Goal: Task Accomplishment & Management: Use online tool/utility

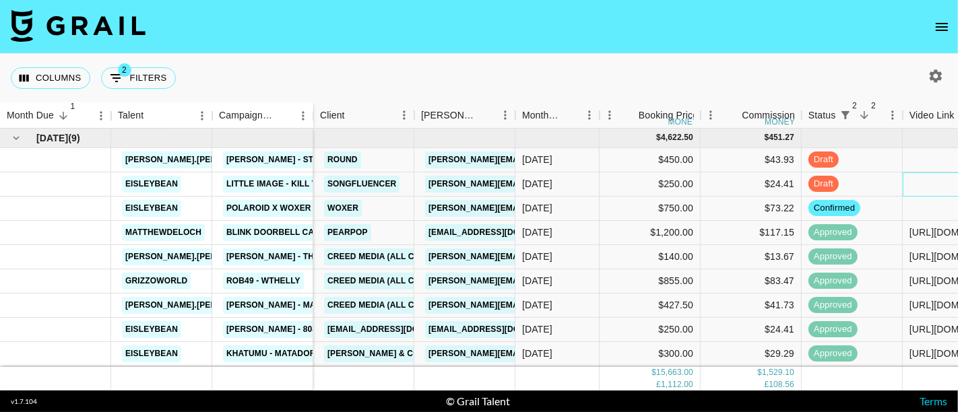
click at [923, 189] on div at bounding box center [953, 184] width 101 height 24
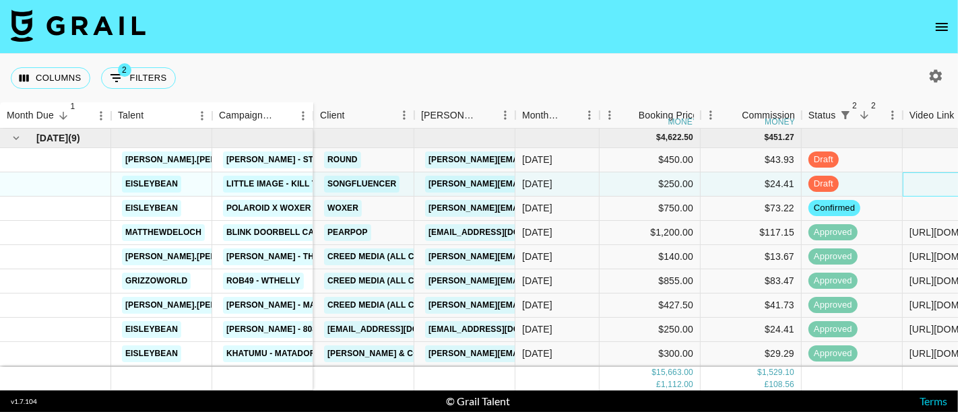
click at [923, 189] on div at bounding box center [953, 184] width 101 height 24
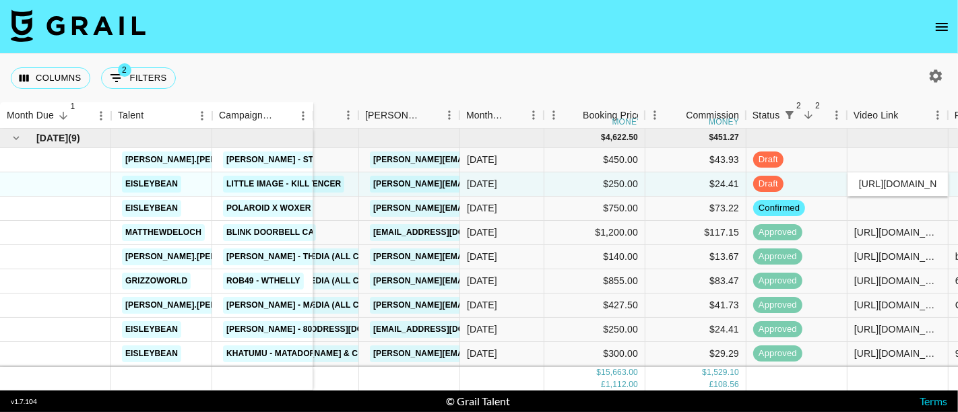
scroll to position [0, 206]
type input "[URL][DOMAIN_NAME]"
click at [823, 181] on div "draft" at bounding box center [797, 184] width 101 height 24
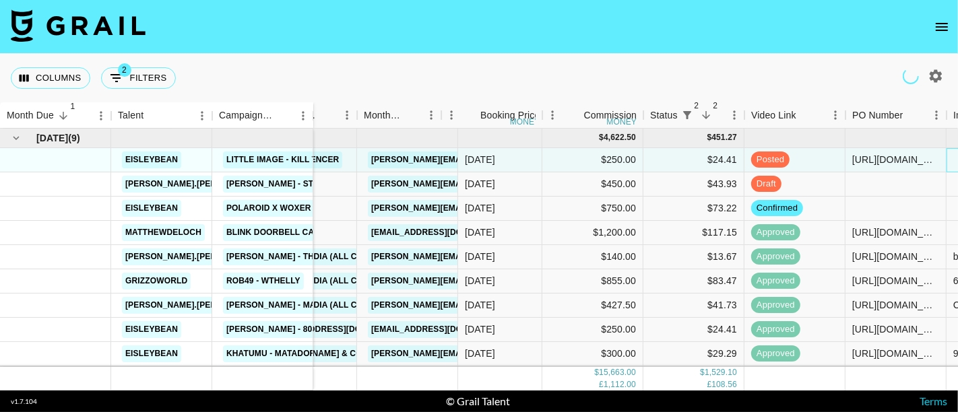
scroll to position [0, 158]
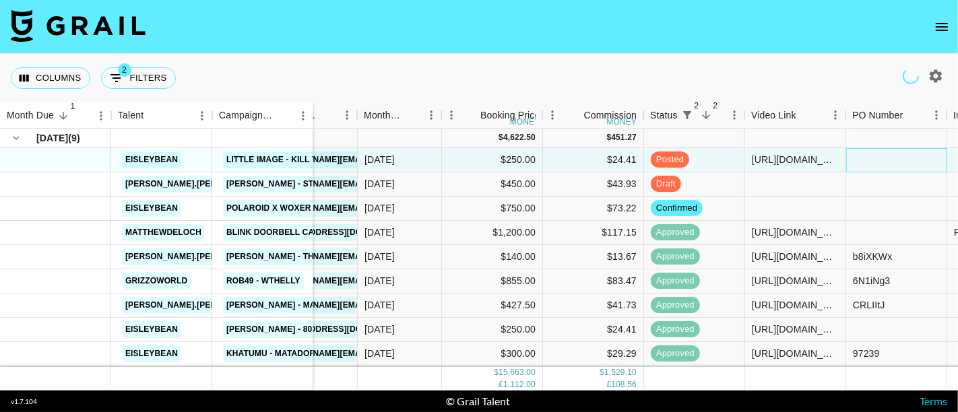
click at [894, 156] on div at bounding box center [896, 160] width 101 height 24
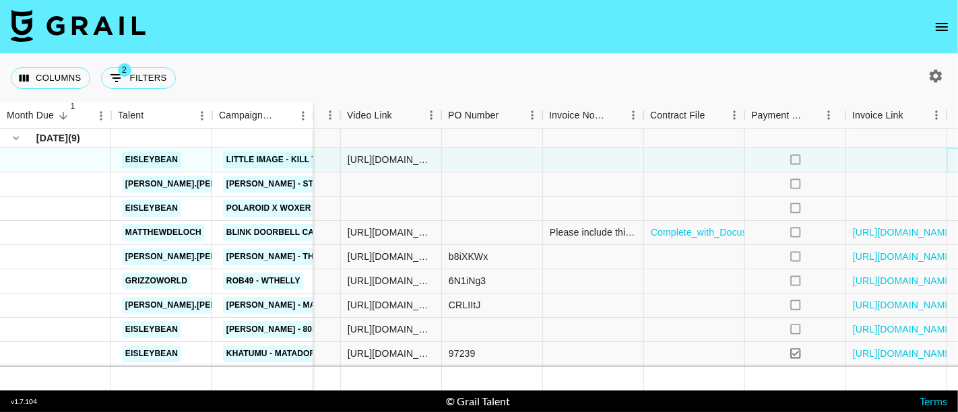
scroll to position [0, 616]
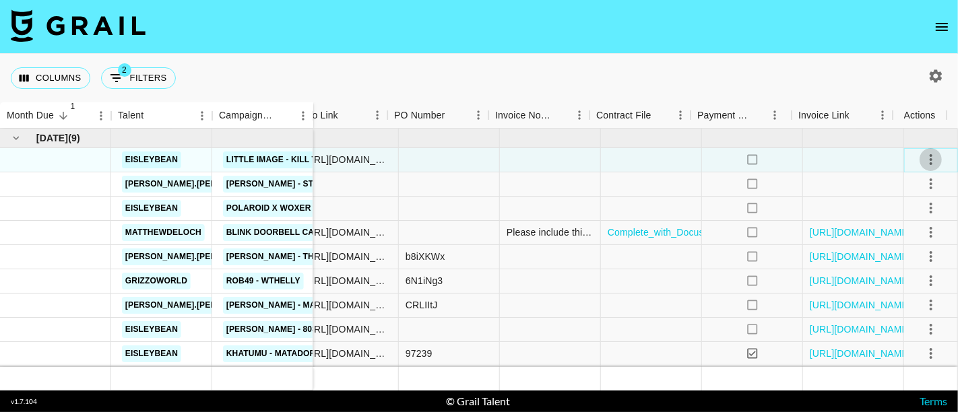
click at [923, 156] on icon "select merge strategy" at bounding box center [931, 160] width 16 height 16
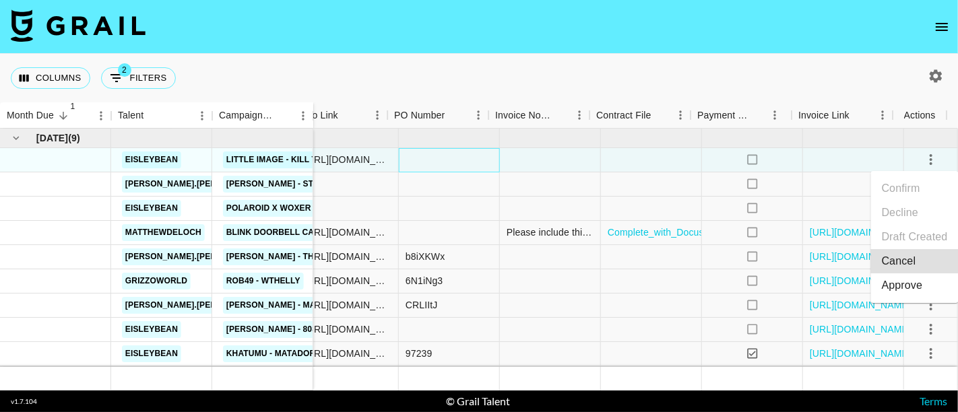
click at [452, 148] on div at bounding box center [449, 160] width 101 height 24
click at [454, 155] on div at bounding box center [449, 160] width 101 height 24
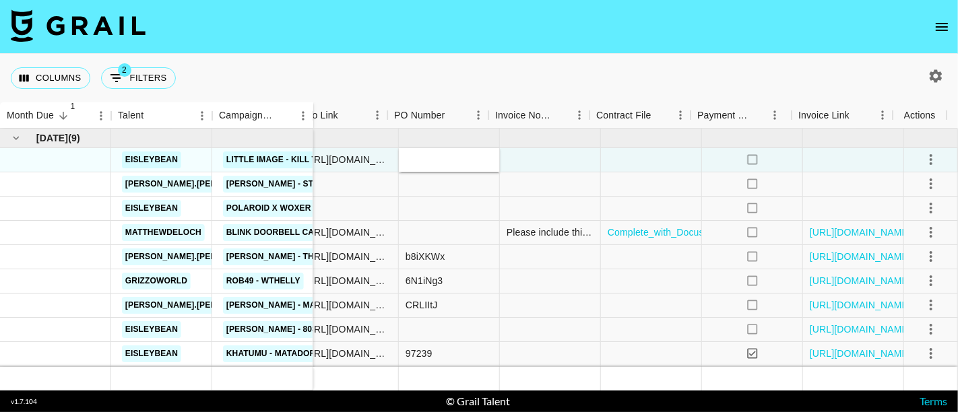
type input "98406"
click at [835, 166] on div at bounding box center [853, 160] width 101 height 24
click at [923, 158] on icon "select merge strategy" at bounding box center [931, 160] width 16 height 16
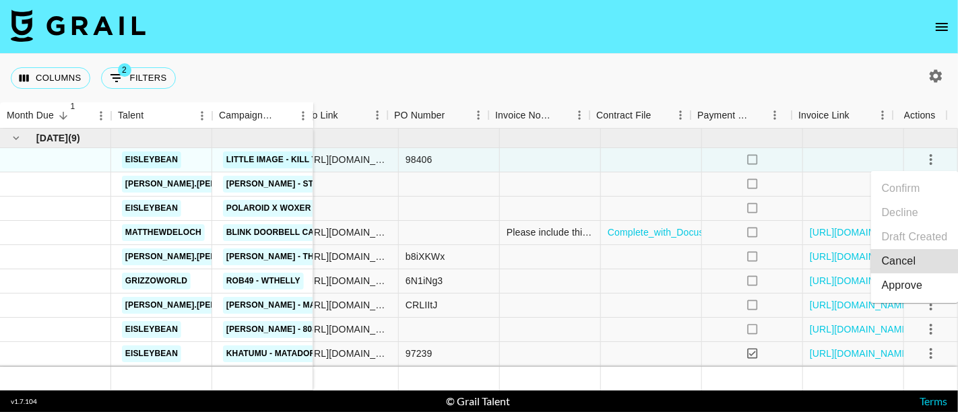
click at [917, 284] on div "Approve" at bounding box center [902, 286] width 41 height 16
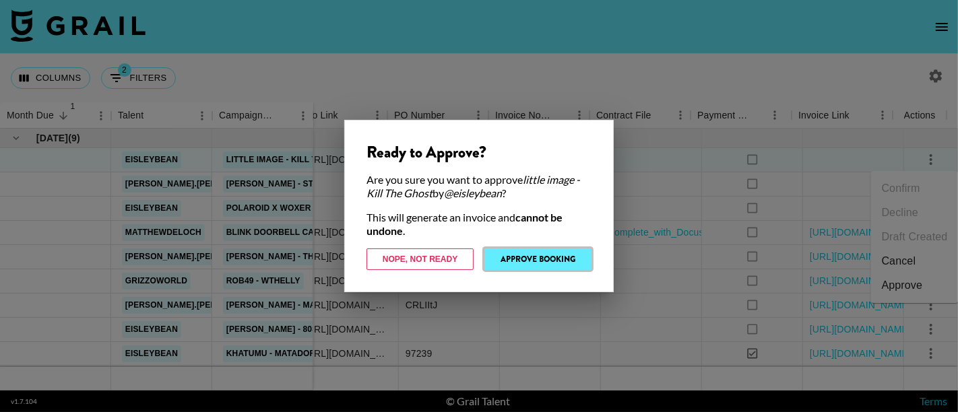
click at [550, 257] on button "Approve Booking" at bounding box center [537, 260] width 107 height 22
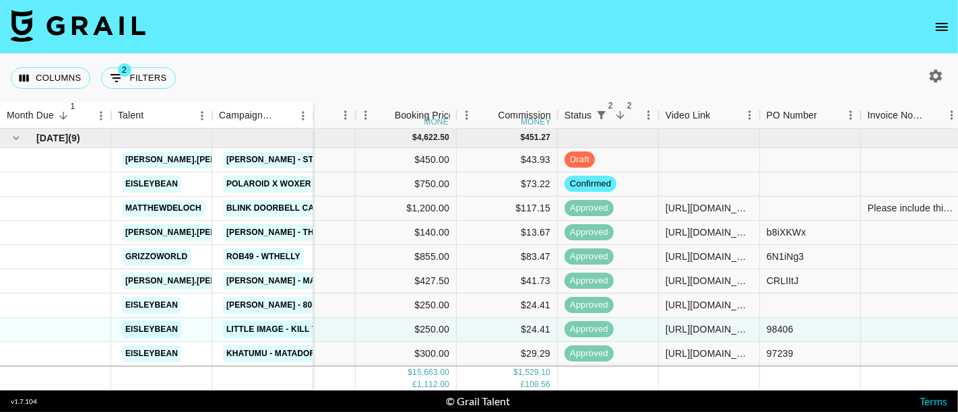
scroll to position [0, 0]
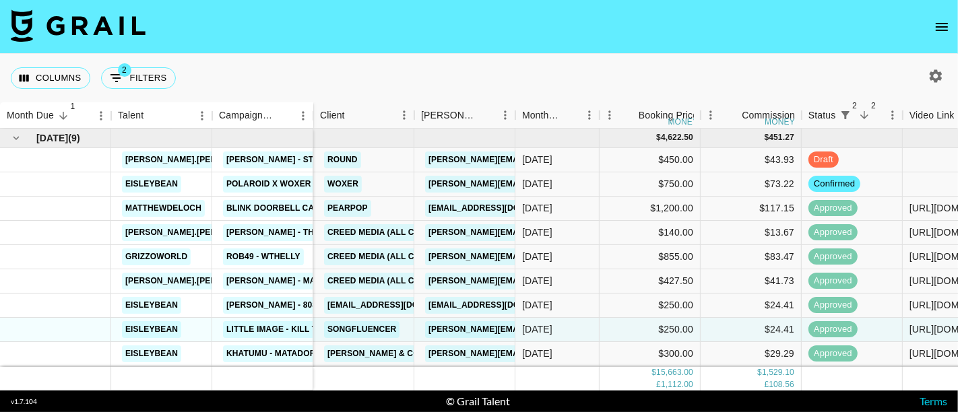
click at [786, 60] on div "Columns 2 Filters + Booking" at bounding box center [479, 78] width 958 height 49
